Goal: Task Accomplishment & Management: Complete application form

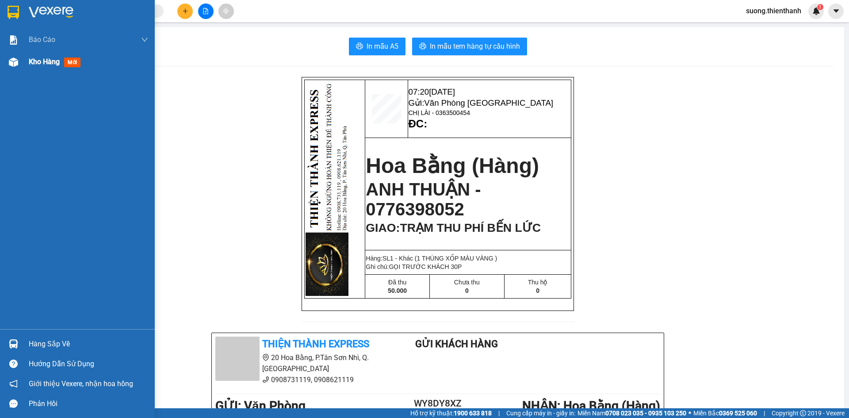
click at [30, 61] on span "Kho hàng" at bounding box center [44, 61] width 31 height 8
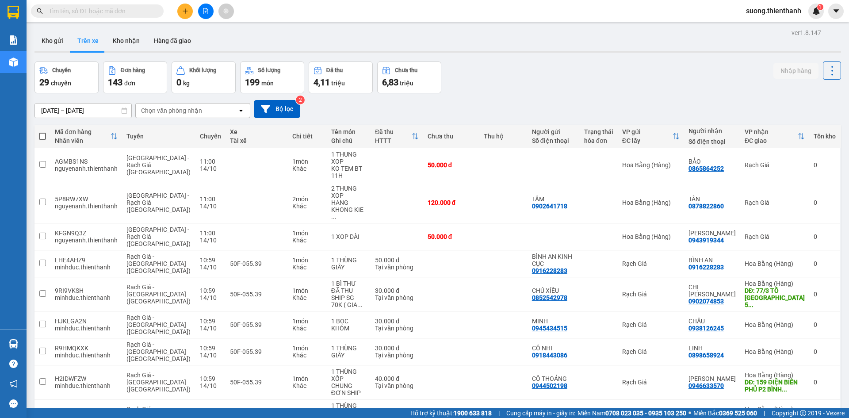
click at [181, 12] on button at bounding box center [184, 11] width 15 height 15
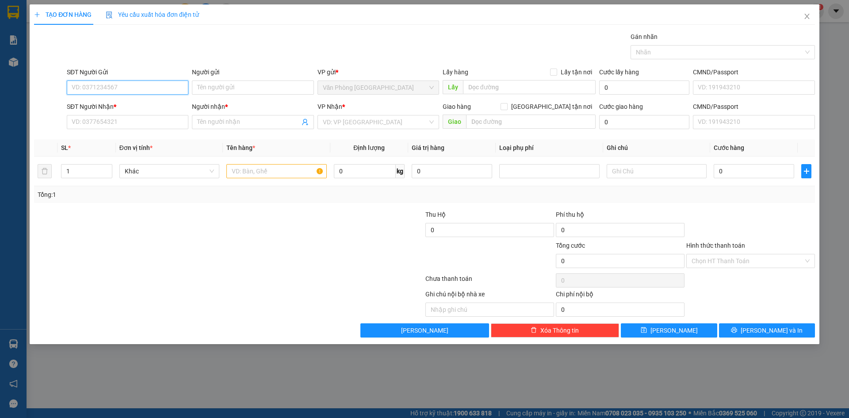
click at [121, 89] on input "SĐT Người Gửi" at bounding box center [128, 87] width 122 height 14
type input "0"
type input "0000000000"
click at [122, 123] on input "SĐT Người Nhận *" at bounding box center [128, 122] width 122 height 14
type input "0854295949"
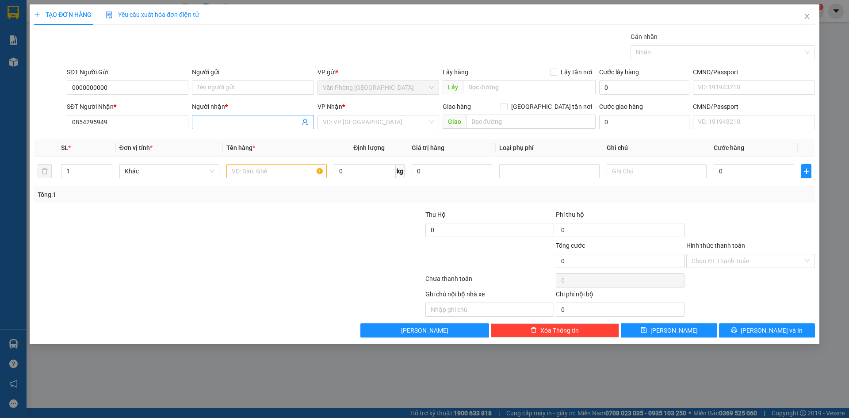
click at [213, 124] on input "Người nhận *" at bounding box center [248, 122] width 102 height 10
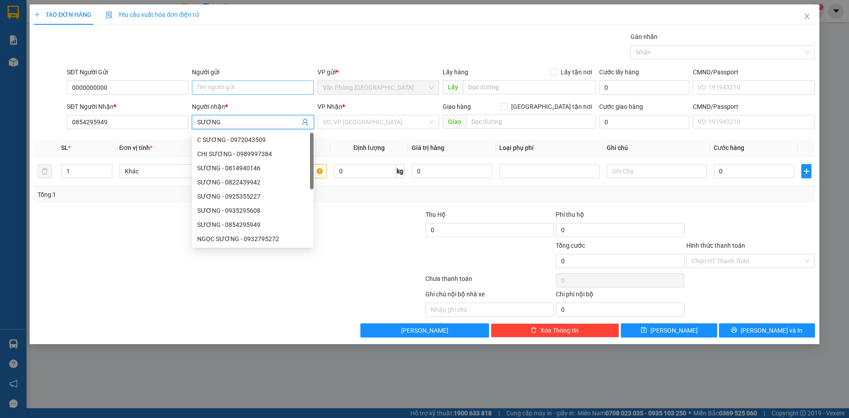
type input "SƯƠNG"
click at [218, 87] on input "Người gửi" at bounding box center [253, 87] width 122 height 14
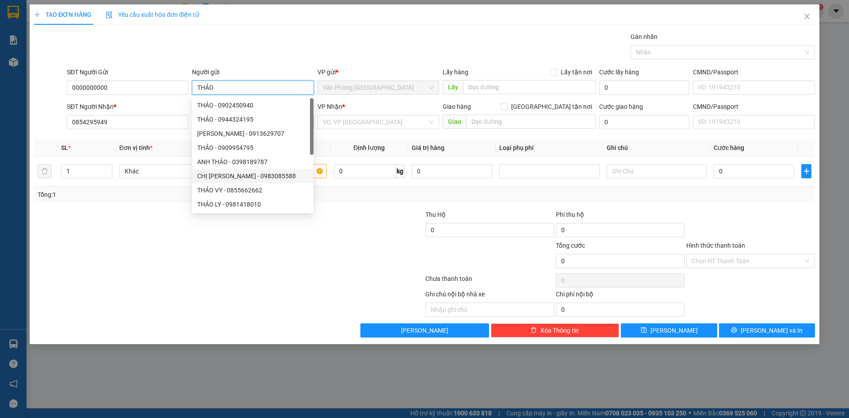
type input "THẢO"
drag, startPoint x: 229, startPoint y: 308, endPoint x: 229, endPoint y: 300, distance: 8.0
click at [229, 304] on div at bounding box center [147, 302] width 228 height 27
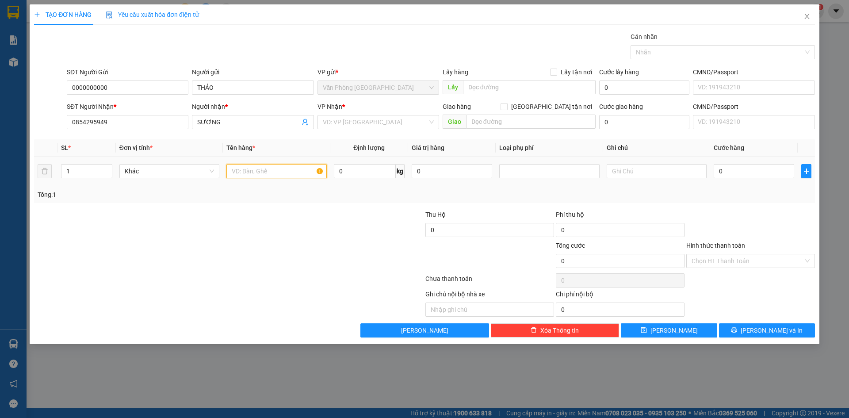
click at [248, 173] on input "text" at bounding box center [276, 171] width 100 height 14
click at [269, 159] on td at bounding box center [276, 171] width 107 height 30
click at [270, 167] on input "text" at bounding box center [276, 171] width 100 height 14
type input "1 KIỆN"
click at [730, 175] on input "0" at bounding box center [753, 171] width 80 height 14
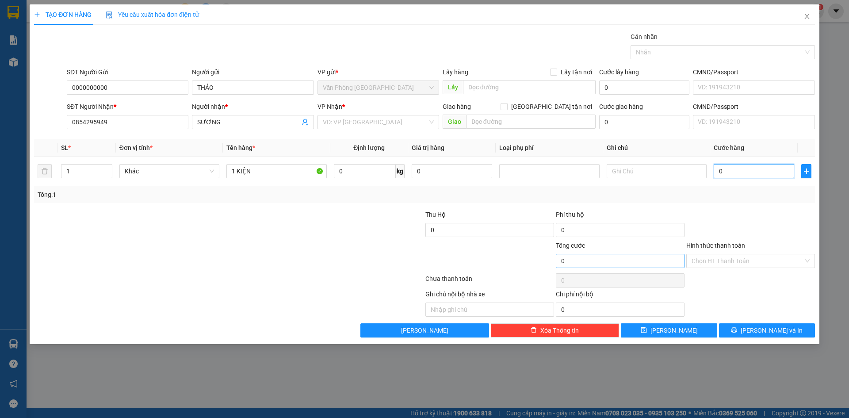
type input "001"
type input "1"
type input "0.010"
type input "10"
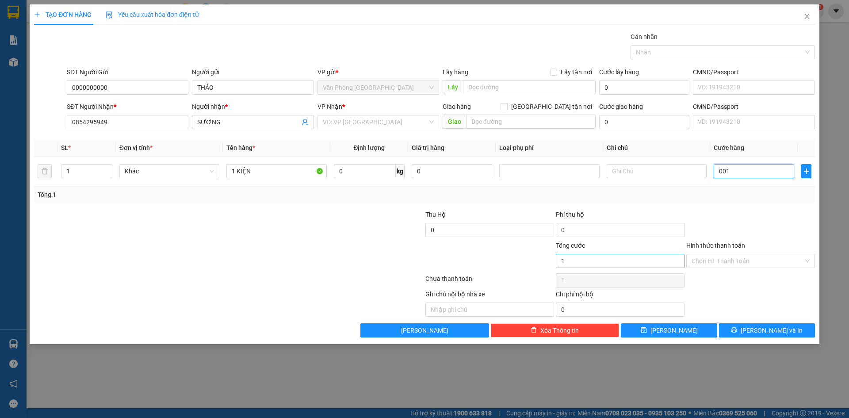
type input "10"
type input "00.100"
type input "100"
type input "0.001.000"
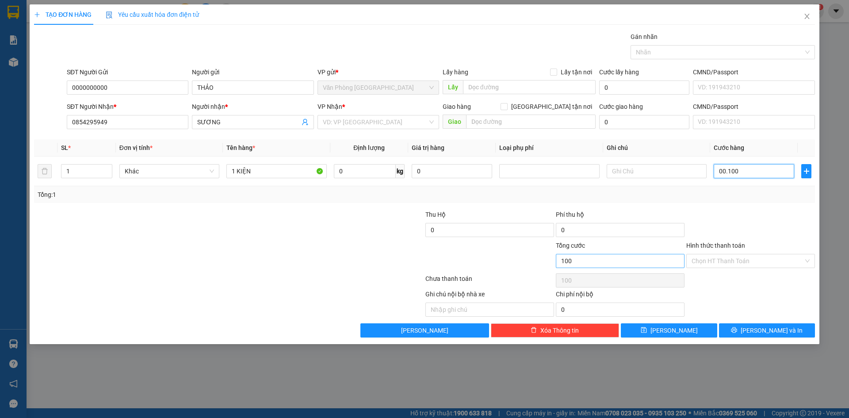
type input "1.000"
type input "000.010.000"
type input "10.000"
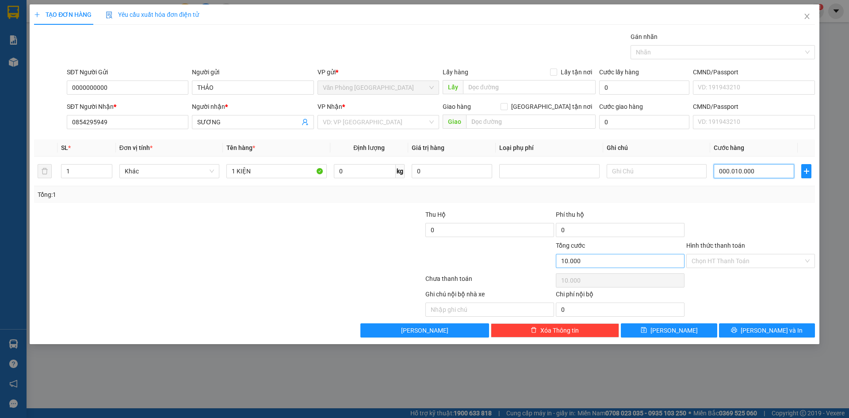
type input "00.000.100.000"
type input "100.000"
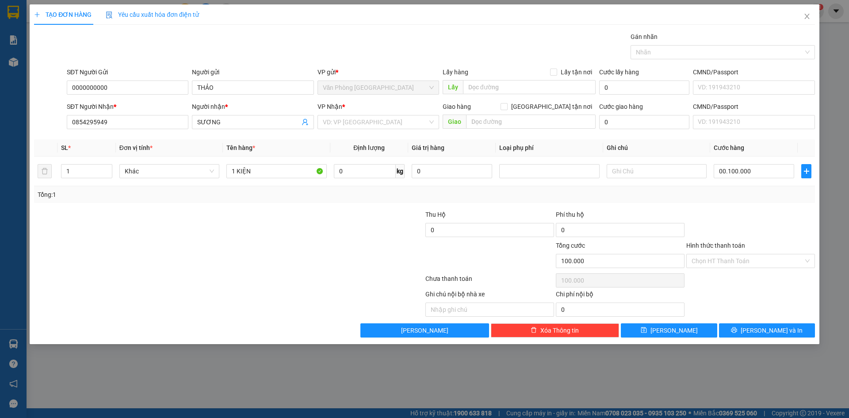
type input "100.000"
click at [620, 201] on div "Tổng: 1" at bounding box center [424, 194] width 781 height 17
click at [634, 169] on input "text" at bounding box center [656, 171] width 100 height 14
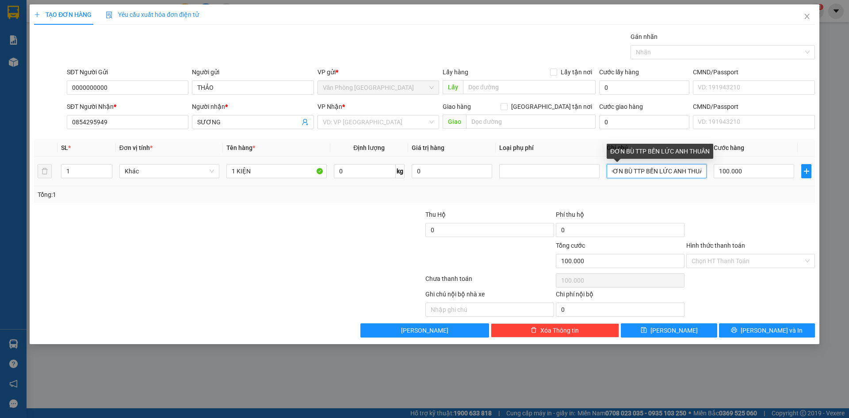
scroll to position [0, 8]
click at [679, 171] on input "ĐƠN BÙ TTP BẾN LỨC ANH THUÂN" at bounding box center [656, 171] width 100 height 14
click at [696, 169] on input "ĐƠN BÙ TTP BẾN LỨC THUÂN" at bounding box center [656, 171] width 100 height 14
type input "ĐƠN BÙ TTP BẾN LỨC THUẬN"
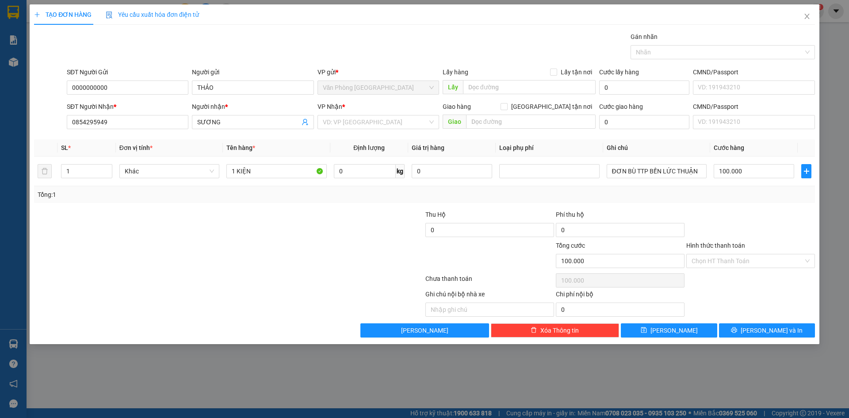
click at [732, 214] on div at bounding box center [750, 225] width 130 height 31
click at [480, 117] on input "text" at bounding box center [531, 121] width 130 height 14
click at [486, 123] on input "text" at bounding box center [531, 121] width 130 height 14
click at [391, 120] on input "search" at bounding box center [375, 121] width 105 height 13
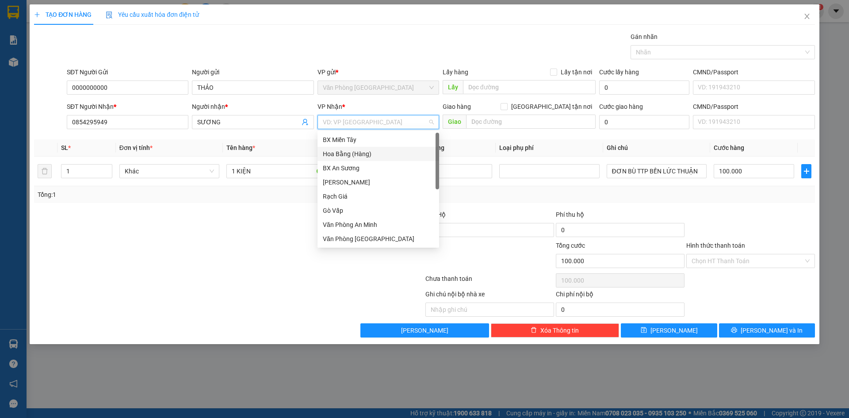
click at [366, 151] on div "Hoa Bằng (Hàng)" at bounding box center [378, 154] width 111 height 10
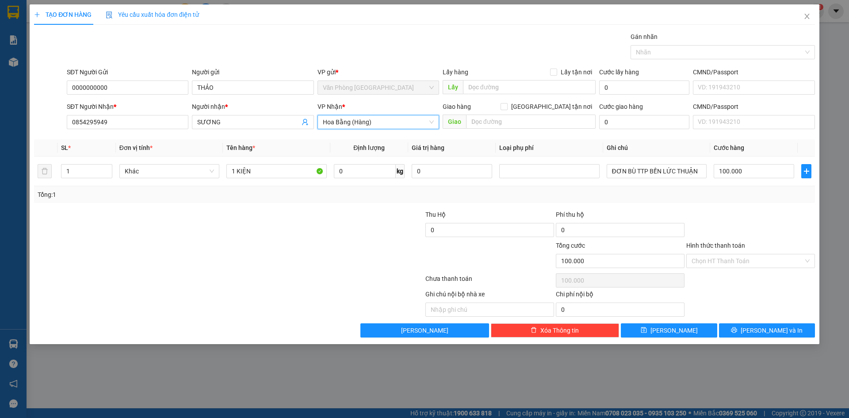
click at [682, 206] on div "Transit Pickup Surcharge Ids Transit Deliver Surcharge Ids Transit Deliver Surc…" at bounding box center [424, 184] width 781 height 305
click at [718, 264] on input "Hình thức thanh toán" at bounding box center [747, 260] width 112 height 13
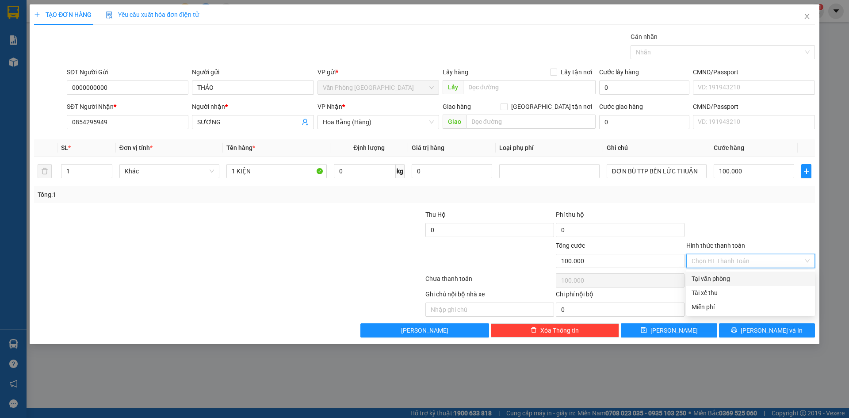
click at [735, 208] on div "Transit Pickup Surcharge Ids Transit Deliver Surcharge Ids Transit Deliver Surc…" at bounding box center [424, 184] width 781 height 305
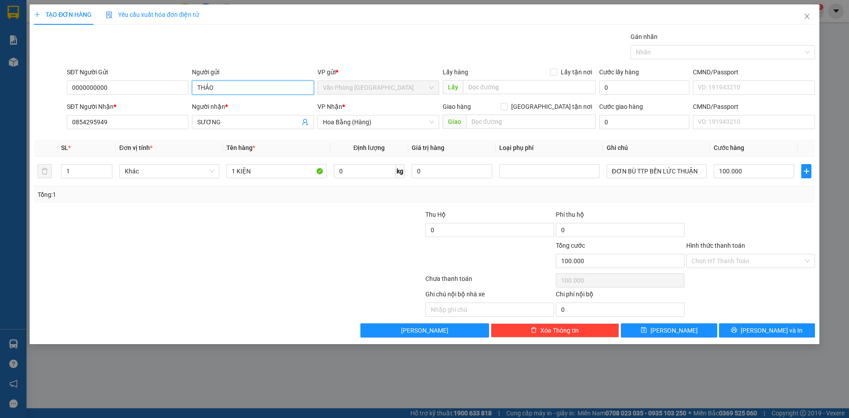
click at [218, 87] on input "THẢO" at bounding box center [253, 87] width 122 height 14
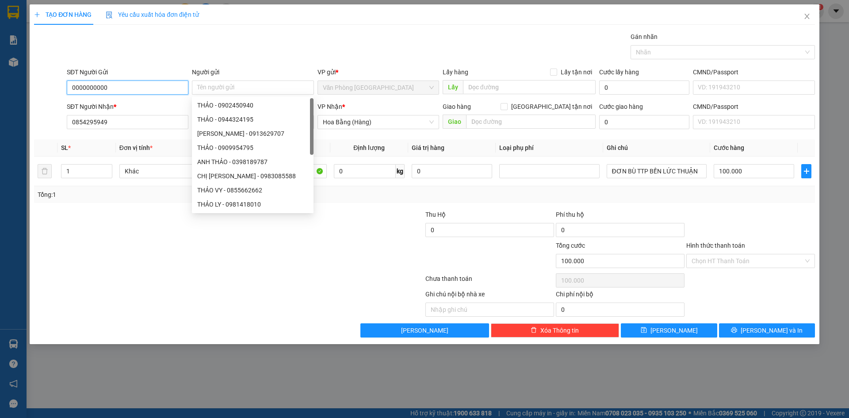
click at [131, 87] on input "0000000000" at bounding box center [128, 87] width 122 height 14
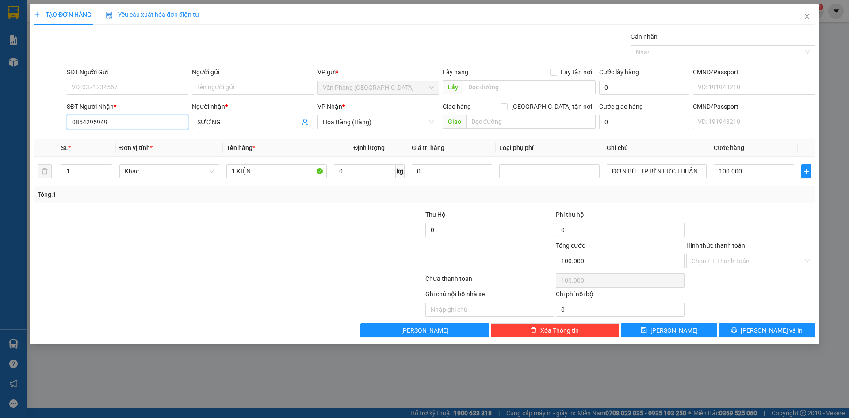
click at [111, 122] on input "0854295949" at bounding box center [128, 122] width 122 height 14
click at [225, 126] on input "SƯƠNG" at bounding box center [248, 122] width 102 height 10
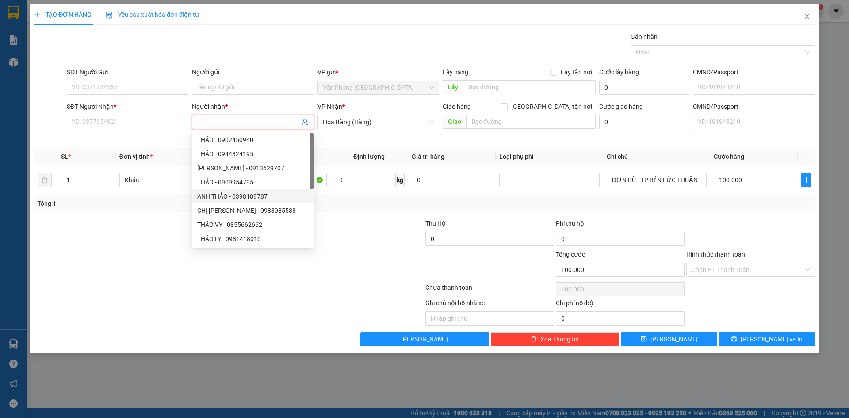
click at [361, 282] on div at bounding box center [228, 289] width 391 height 18
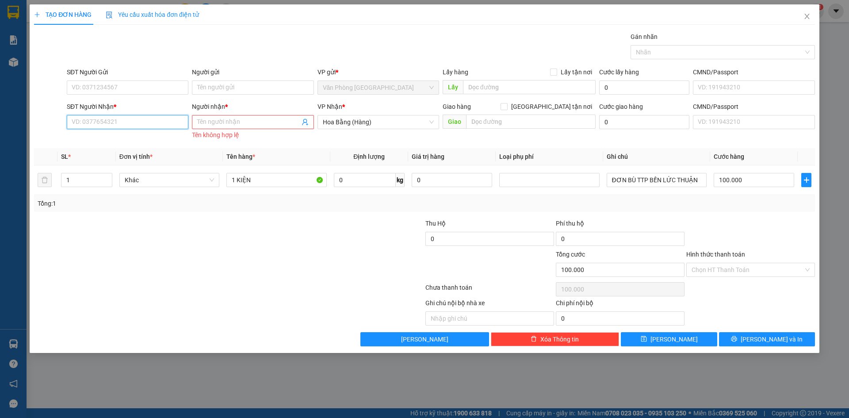
paste input "0776398052"
type input "0776398052"
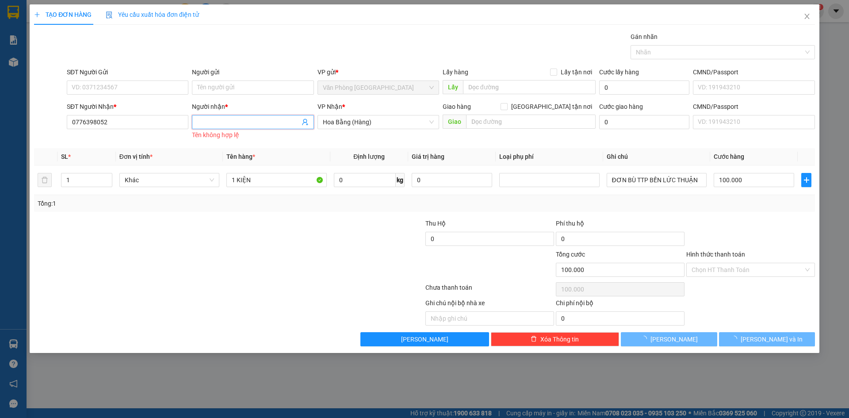
click at [225, 117] on input "Người nhận *" at bounding box center [248, 122] width 102 height 10
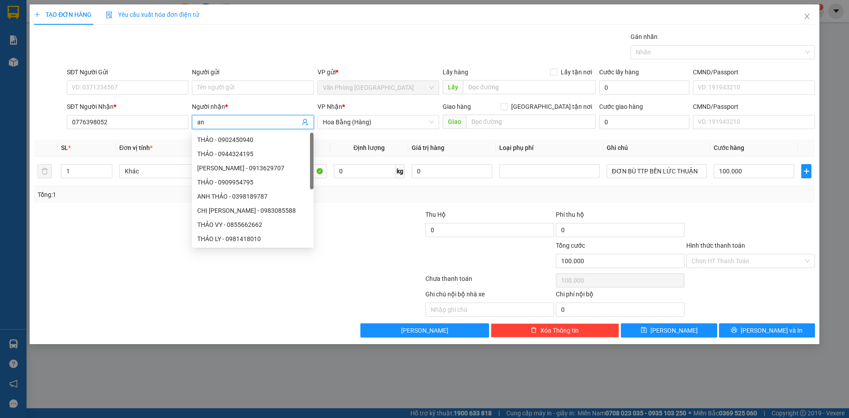
type input "a"
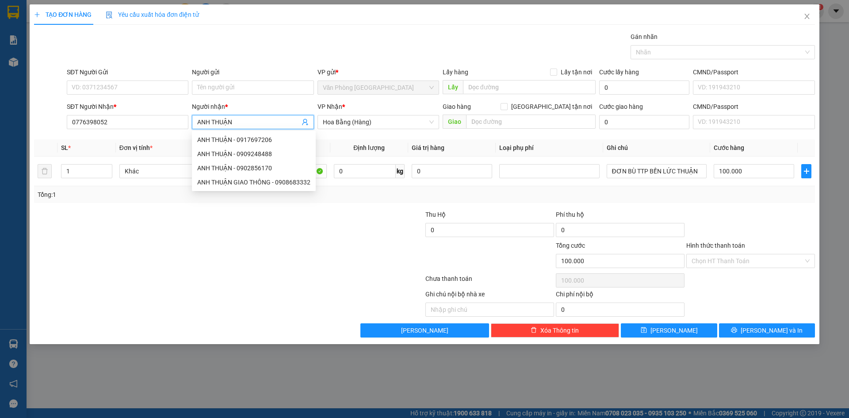
type input "ANH THUẬN"
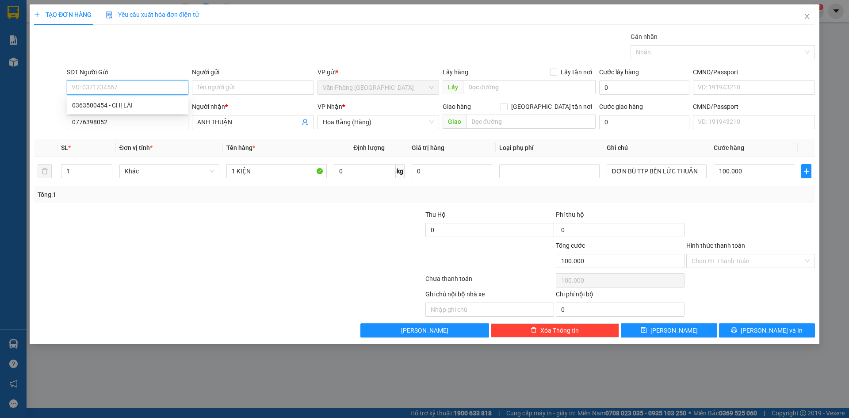
paste input "0363500454"
type input "0363500454"
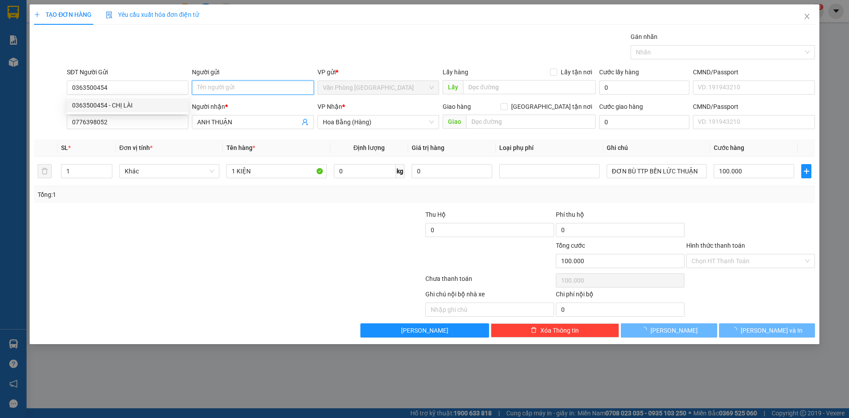
click at [213, 88] on input "Người gửi" at bounding box center [253, 87] width 122 height 14
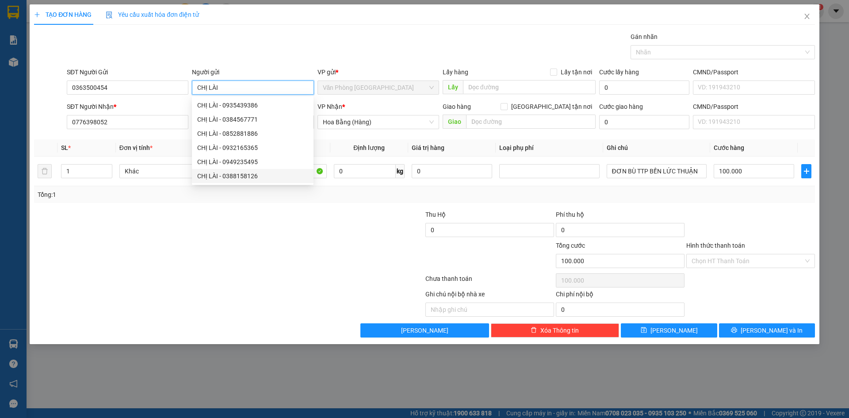
type input "CHỊ LÀI"
drag, startPoint x: 320, startPoint y: 263, endPoint x: 622, endPoint y: 183, distance: 312.3
click at [322, 263] on div at bounding box center [359, 255] width 130 height 31
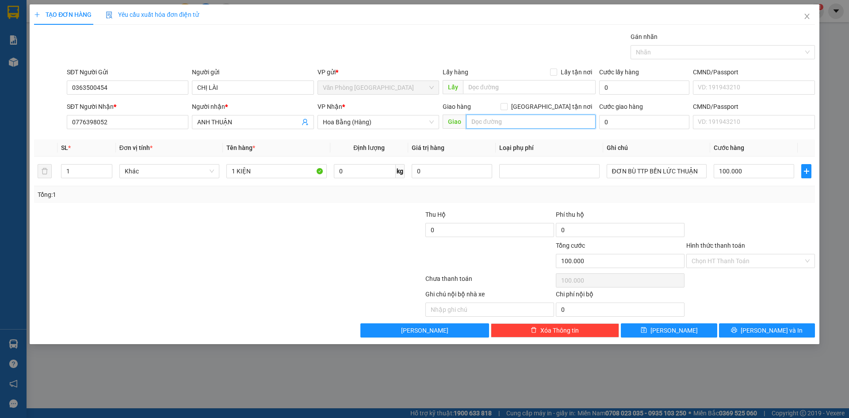
click at [507, 124] on input "text" at bounding box center [531, 121] width 130 height 14
type input "TRẠM THU PHÍ BẾN LỨC"
click at [263, 259] on div at bounding box center [163, 255] width 261 height 31
click at [549, 125] on input "TRẠM THU PHÍ BẾN LỨC" at bounding box center [531, 121] width 130 height 14
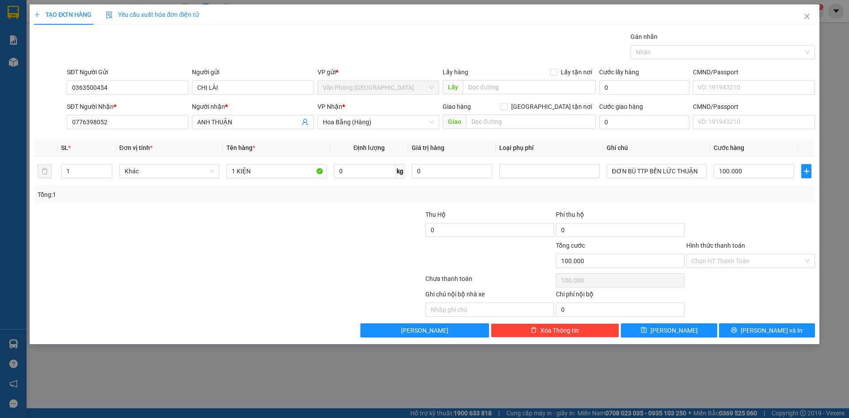
click at [273, 255] on div at bounding box center [163, 255] width 261 height 31
click at [473, 115] on input "text" at bounding box center [531, 121] width 130 height 14
click at [509, 127] on input "TRẠM T" at bounding box center [531, 121] width 130 height 14
type input "TRẠM THU PHÍ BẾN LỨC"
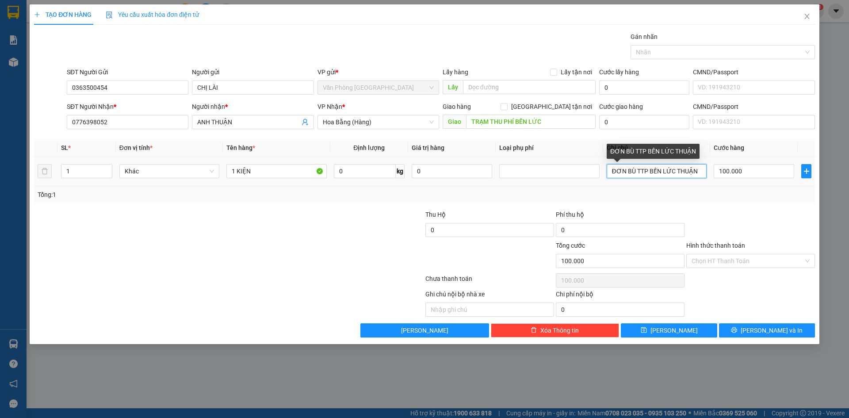
click at [629, 172] on input "ĐƠN BÙ TTP BẾN LỨC THUẬN" at bounding box center [656, 171] width 100 height 14
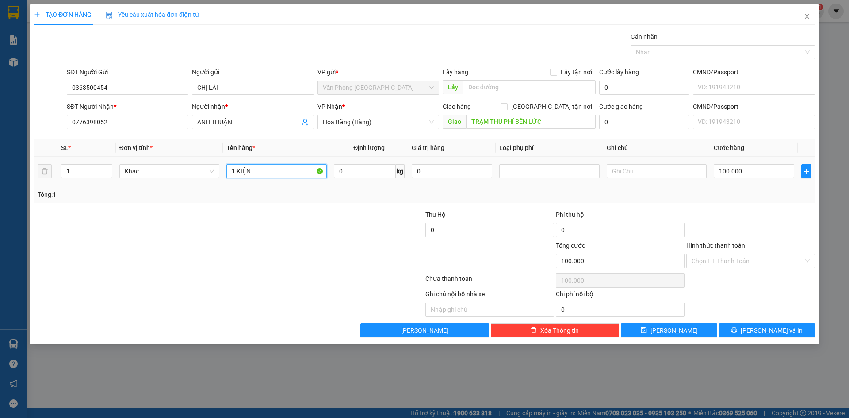
click at [290, 171] on input "1 KIỆN" at bounding box center [276, 171] width 100 height 14
type input "1 THÙNG"
click at [666, 335] on button "[PERSON_NAME]" at bounding box center [669, 330] width 96 height 14
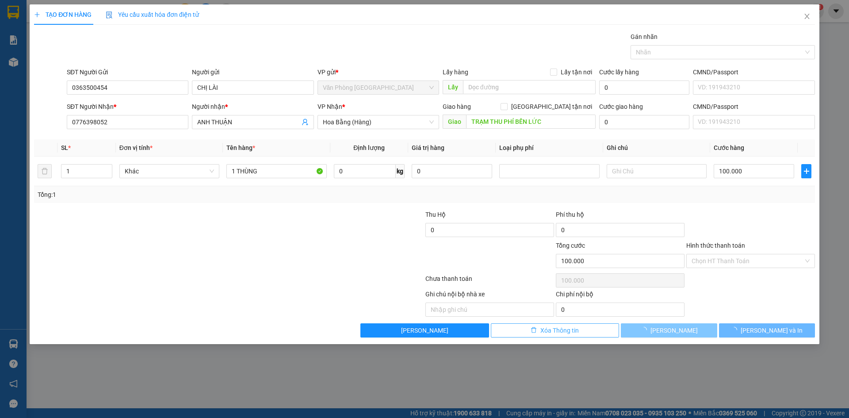
type input "0"
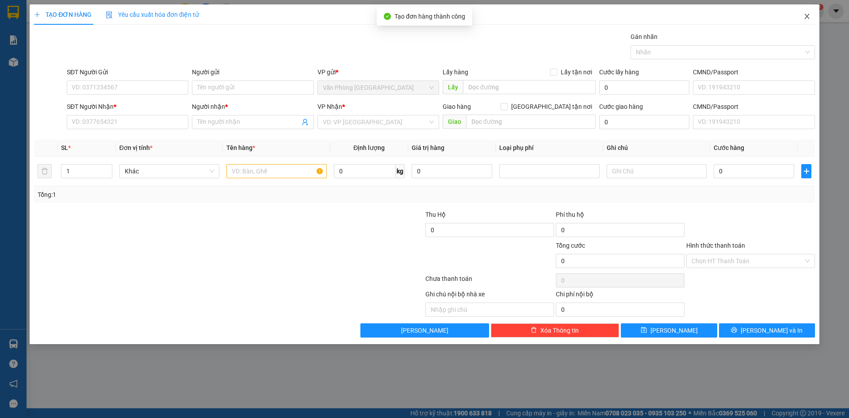
click at [803, 15] on icon "close" at bounding box center [806, 16] width 7 height 7
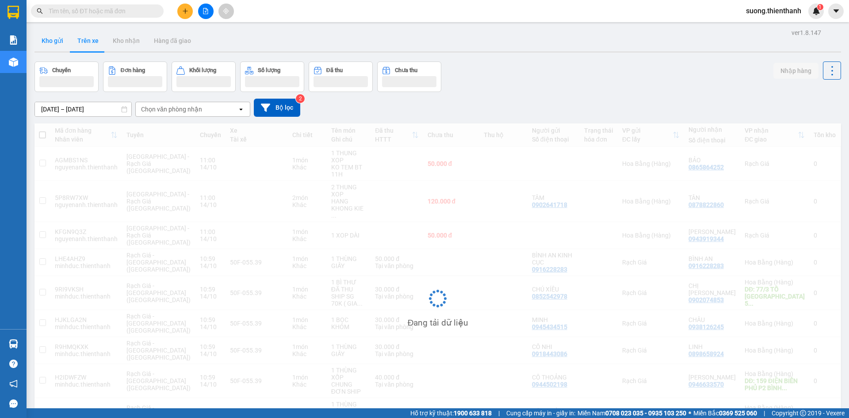
click at [63, 43] on button "Kho gửi" at bounding box center [52, 40] width 36 height 21
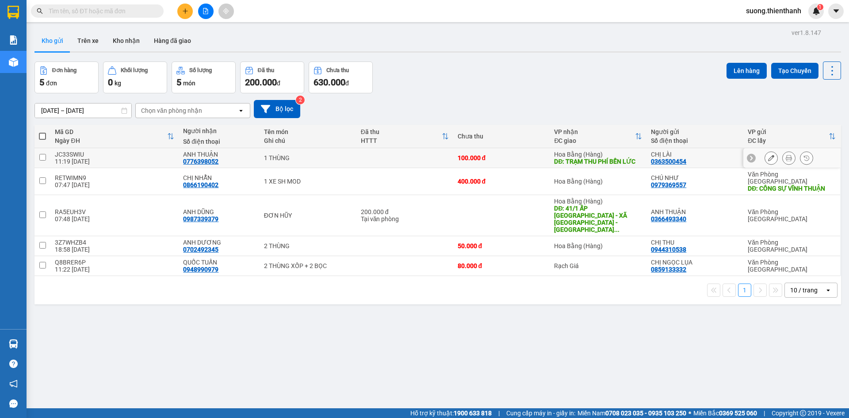
click at [125, 158] on div "11:19 [DATE]" at bounding box center [114, 161] width 119 height 7
checkbox input "true"
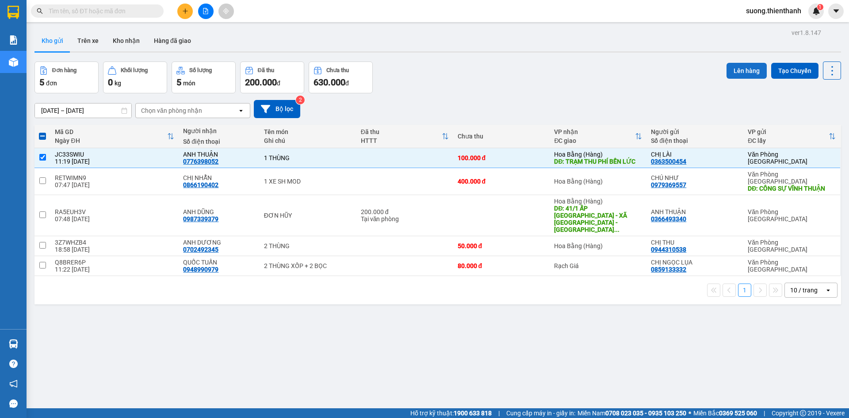
click at [733, 64] on button "Lên hàng" at bounding box center [746, 71] width 40 height 16
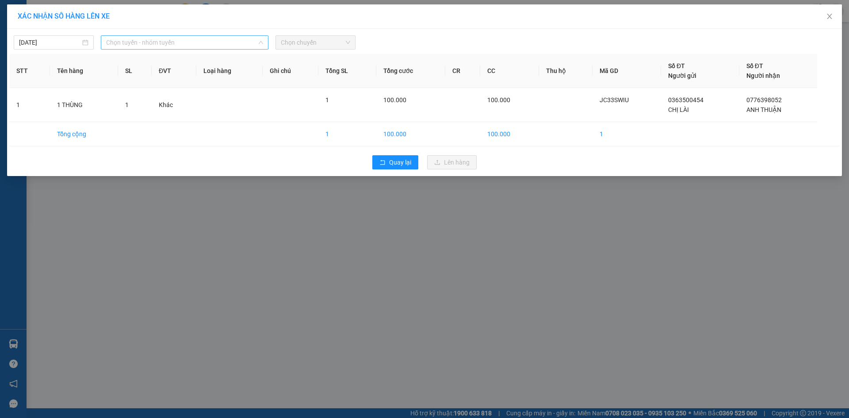
click at [133, 41] on span "Chọn tuyến - nhóm tuyến" at bounding box center [184, 42] width 157 height 13
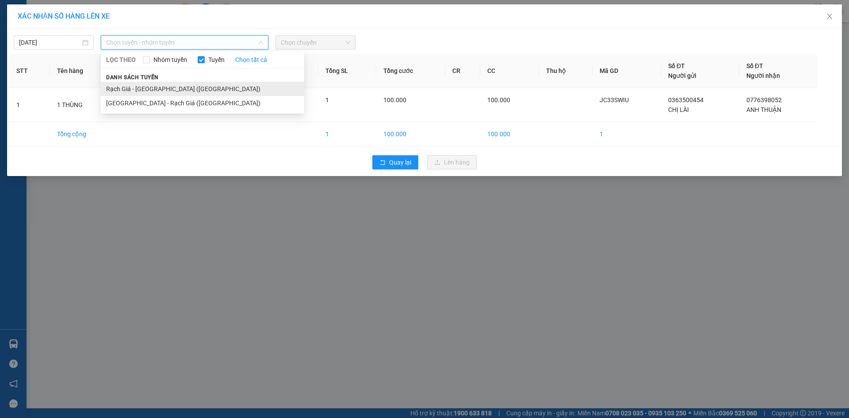
click at [127, 84] on li "Rạch Giá - [GEOGRAPHIC_DATA] ([GEOGRAPHIC_DATA])" at bounding box center [202, 89] width 203 height 14
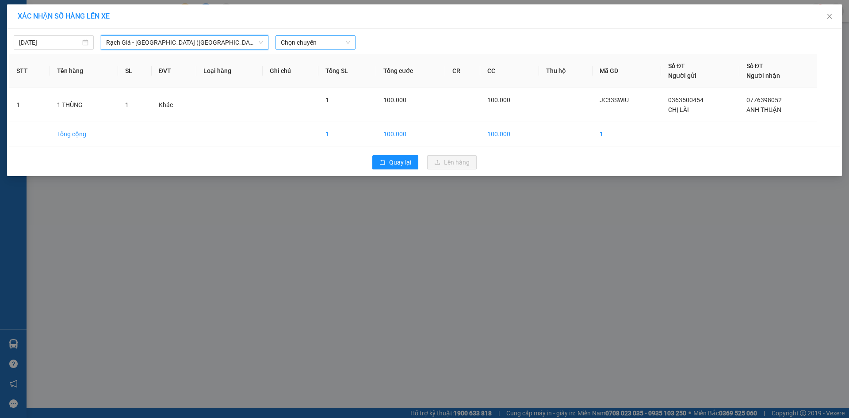
click at [316, 46] on span "Chọn chuyến" at bounding box center [315, 42] width 69 height 13
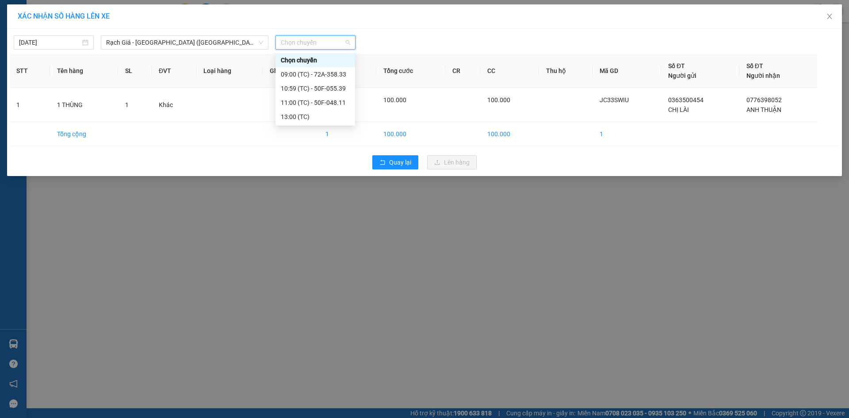
click at [295, 46] on span "Chọn chuyến" at bounding box center [315, 42] width 69 height 13
click at [303, 100] on div "11:00 (TC) - 50F-048.11" at bounding box center [315, 103] width 69 height 10
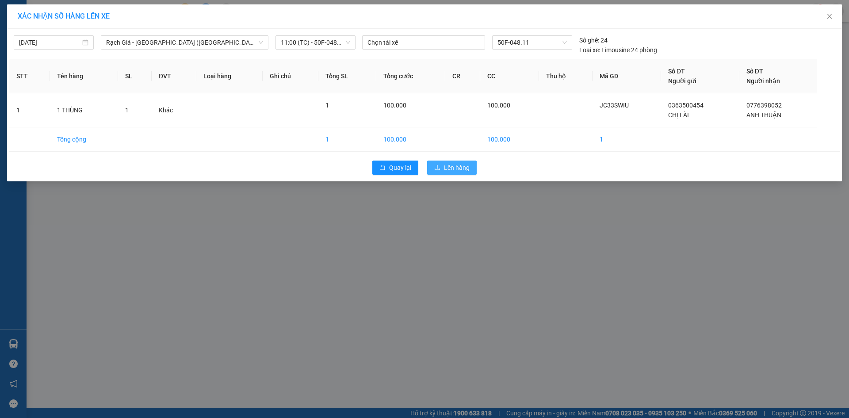
click at [448, 165] on span "Lên hàng" at bounding box center [457, 168] width 26 height 10
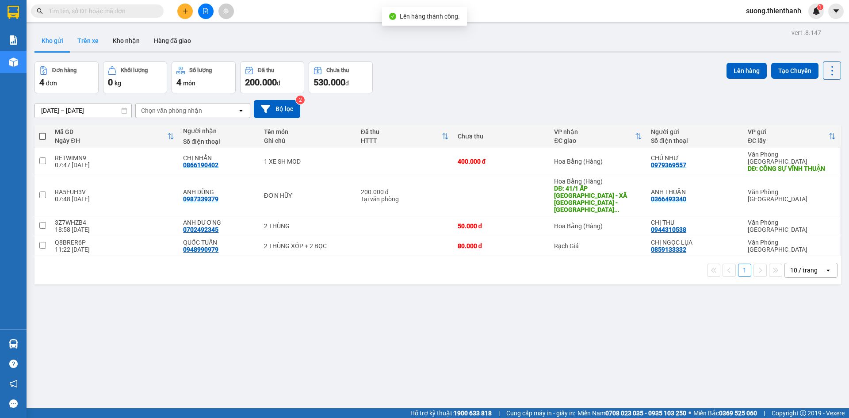
click at [89, 36] on button "Trên xe" at bounding box center [87, 40] width 35 height 21
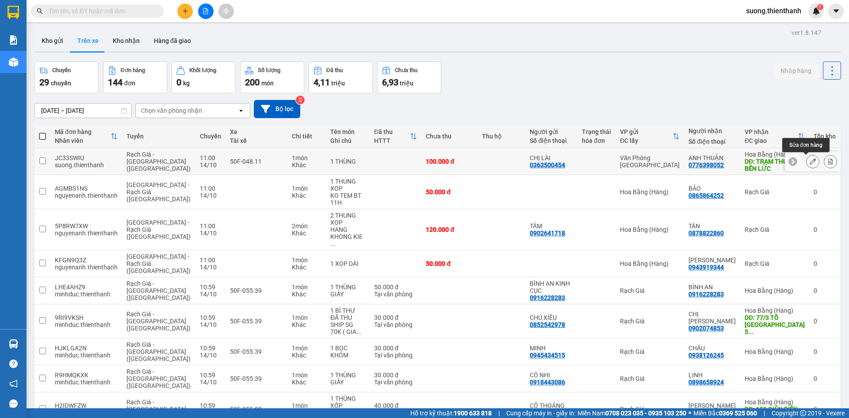
click at [809, 162] on icon at bounding box center [812, 161] width 6 height 6
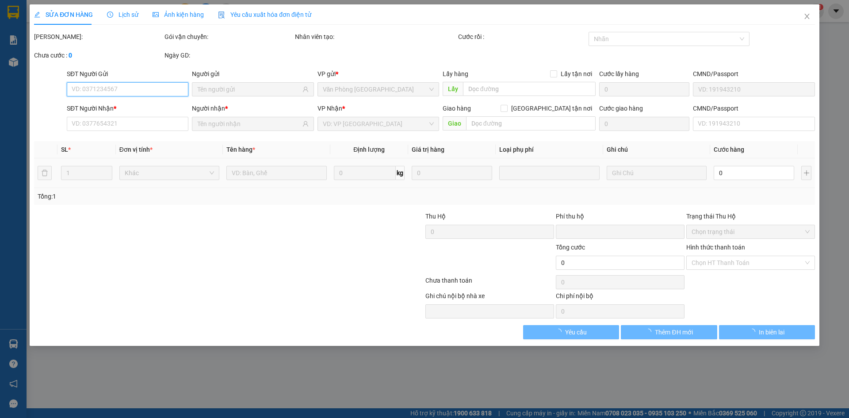
type input "0363500454"
type input "0776398052"
type input "TRẠM THU PHÍ BẾN LỨC"
type input "0"
type input "100.000"
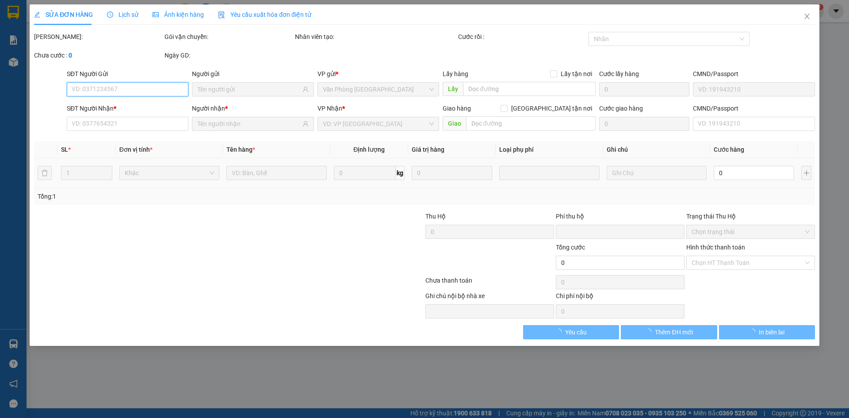
type input "100.000"
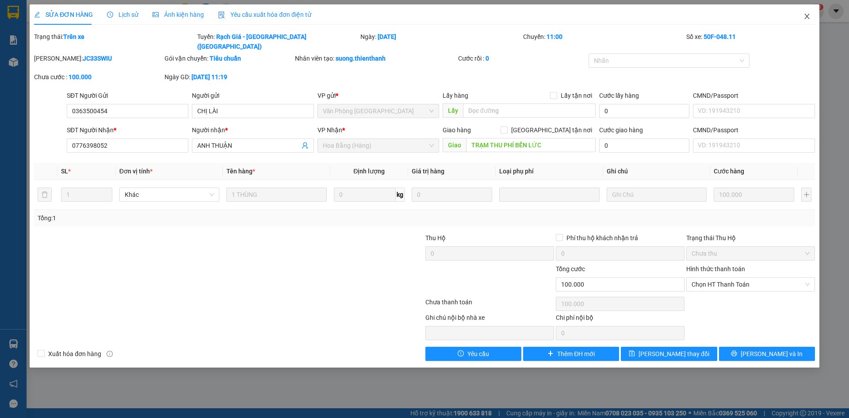
click at [804, 15] on icon "close" at bounding box center [806, 16] width 7 height 7
